Goal: Check status

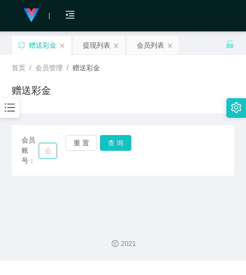
click at [48, 151] on input "text" at bounding box center [48, 151] width 18 height 16
paste input "AIvinkiong"
type input "AIvinkiong"
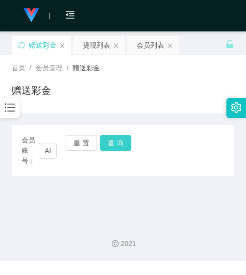
click at [110, 147] on button "查 询" at bounding box center [115, 143] width 31 height 16
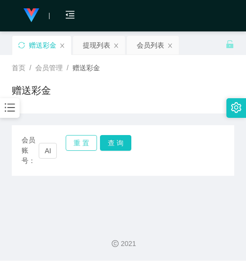
click at [81, 141] on button "重 置" at bounding box center [81, 143] width 31 height 16
click at [51, 153] on input "text" at bounding box center [48, 151] width 18 height 16
paste input "Alvinkiong"
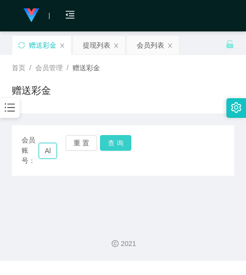
scroll to position [0, 26]
type input "Alvinkiong"
click at [117, 143] on button "查 询" at bounding box center [115, 143] width 31 height 16
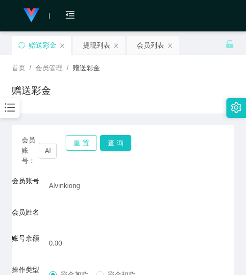
drag, startPoint x: 75, startPoint y: 137, endPoint x: 70, endPoint y: 148, distance: 11.8
click at [75, 137] on button "重 置" at bounding box center [81, 143] width 31 height 16
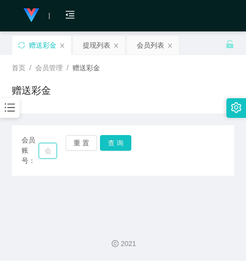
click at [50, 148] on input "text" at bounding box center [48, 151] width 18 height 16
paste input "WongTeckHuong"
type input "WongTeckHuong"
click at [123, 143] on button "查 询" at bounding box center [115, 143] width 31 height 16
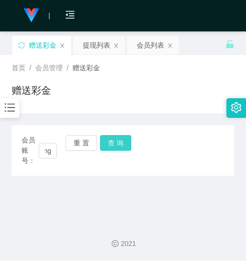
scroll to position [0, 0]
